Goal: Find specific page/section: Find specific page/section

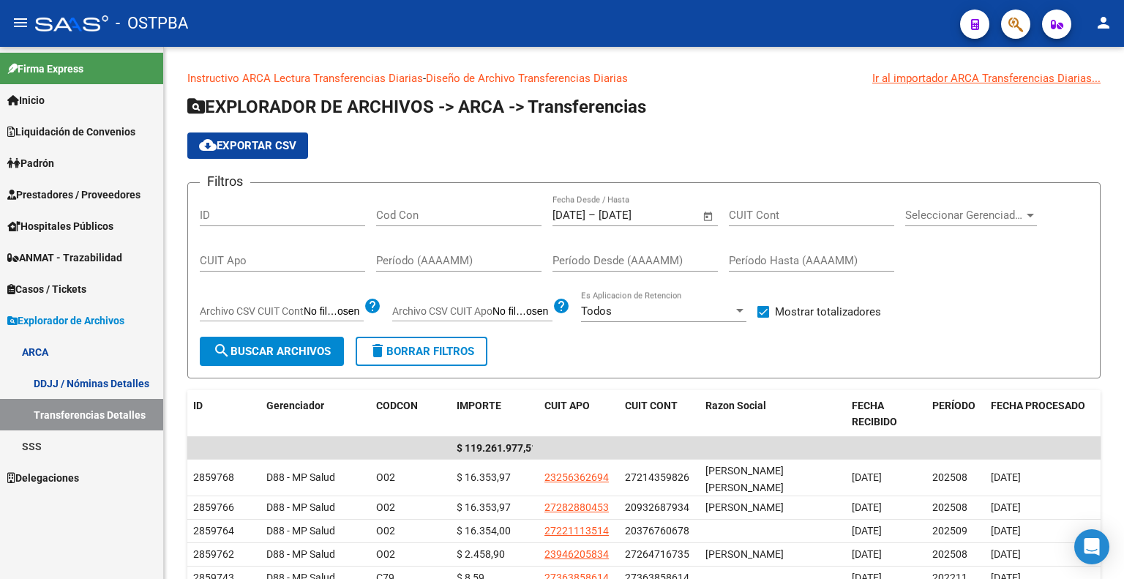
scroll to position [30, 0]
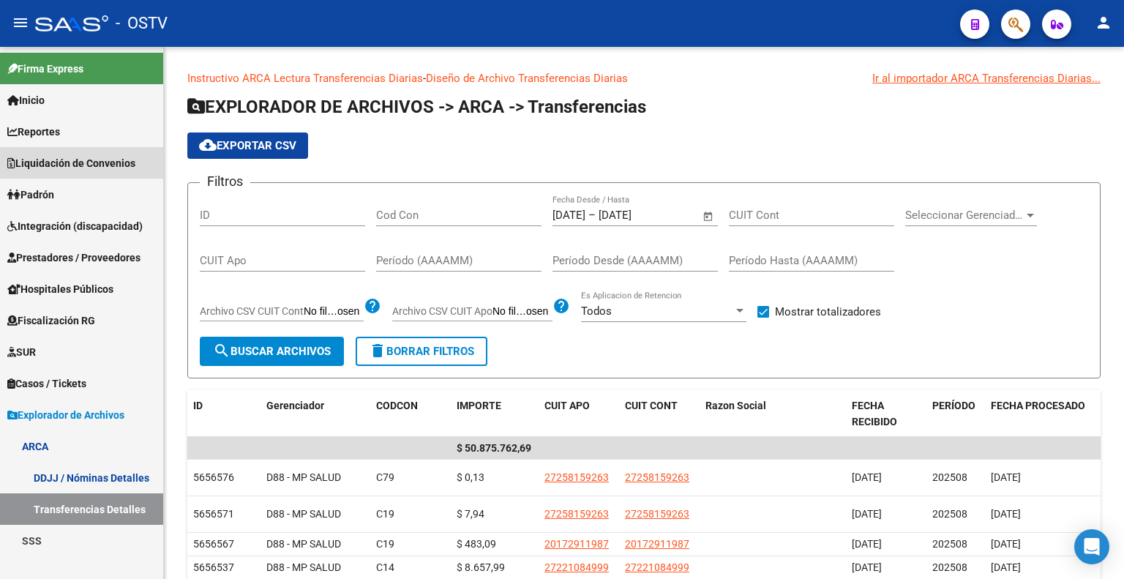
drag, startPoint x: 86, startPoint y: 160, endPoint x: 99, endPoint y: 162, distance: 12.8
click at [87, 160] on span "Liquidación de Convenios" at bounding box center [71, 163] width 128 height 16
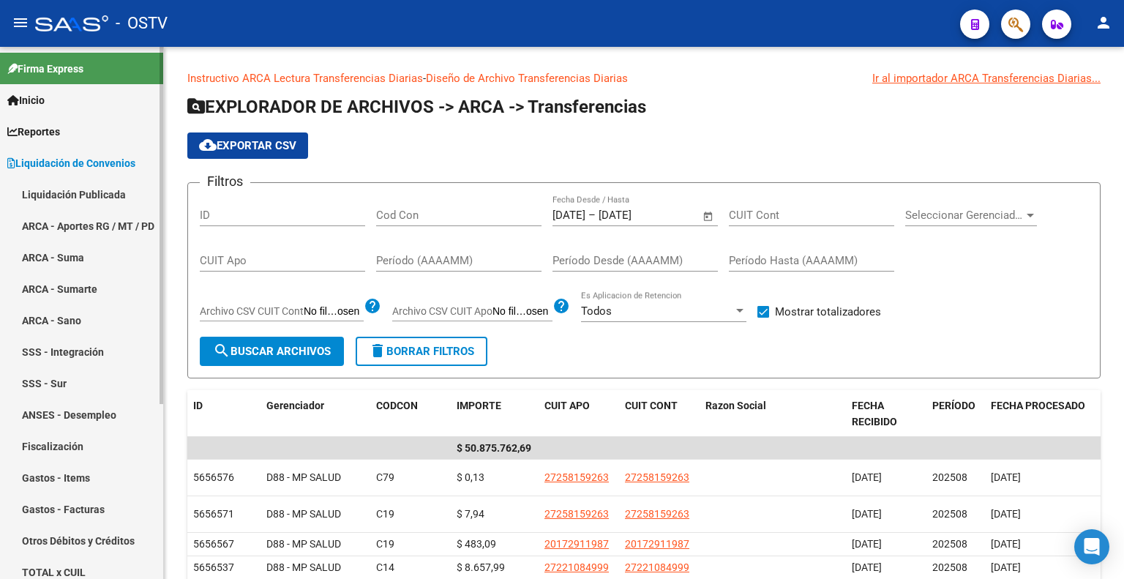
click at [93, 192] on link "Liquidación Publicada" at bounding box center [81, 194] width 163 height 31
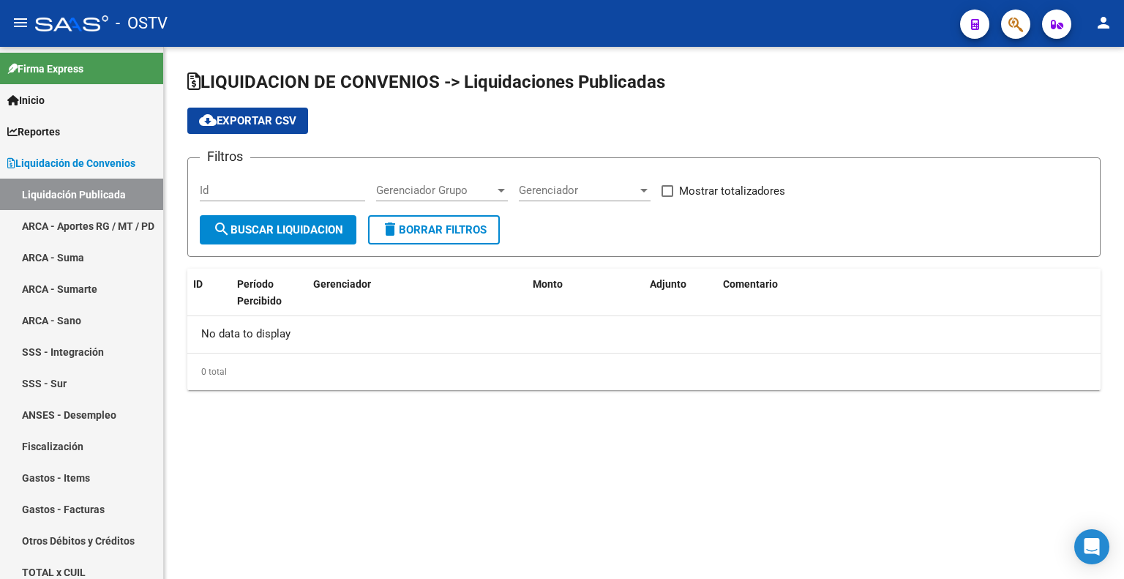
checkbox input "true"
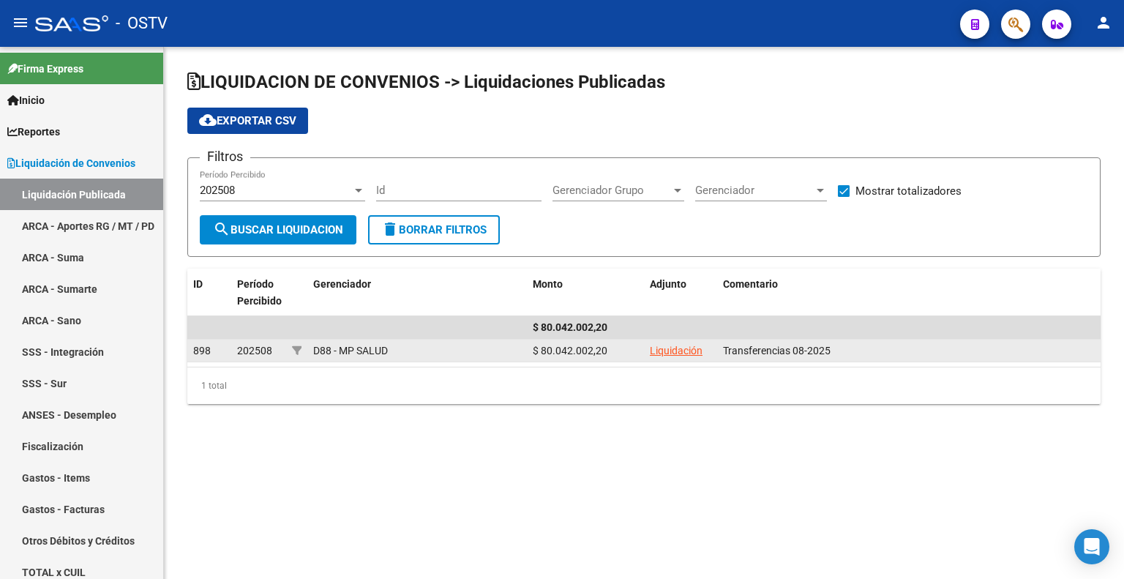
click at [663, 345] on link "Liquidación" at bounding box center [676, 351] width 53 height 12
